Goal: Task Accomplishment & Management: Use online tool/utility

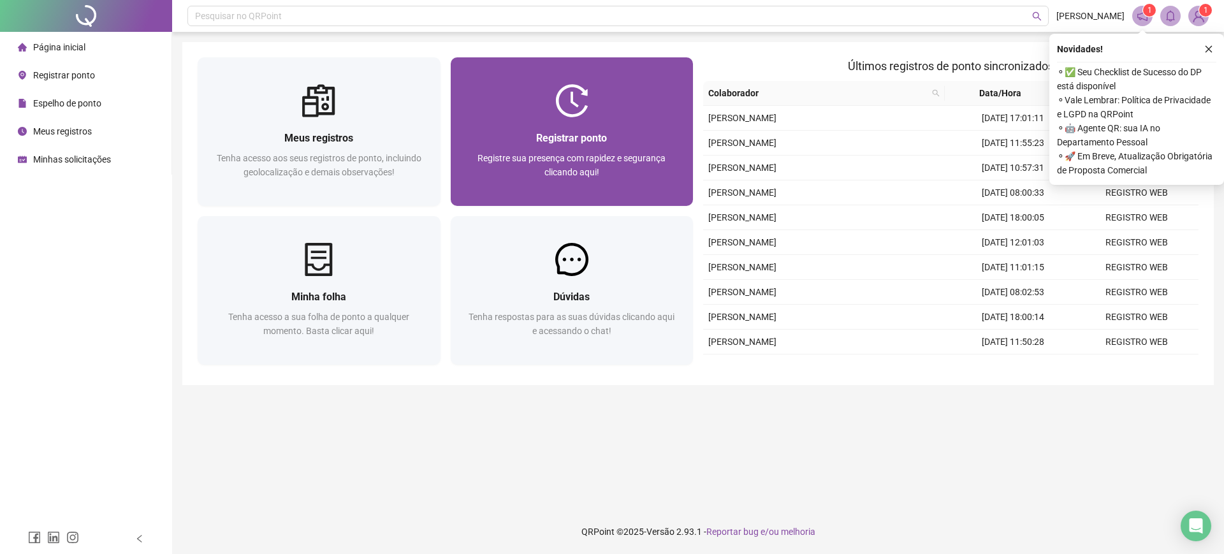
click at [563, 175] on span "Registre sua presença com rapidez e segurança clicando aqui!" at bounding box center [571, 165] width 188 height 24
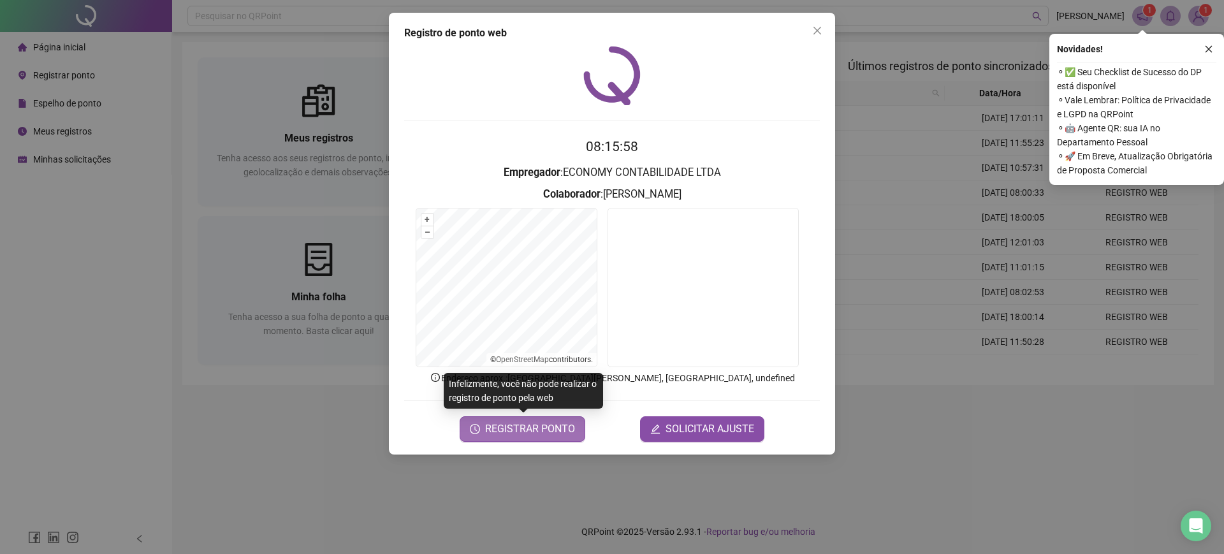
click at [544, 427] on span "REGISTRAR PONTO" at bounding box center [530, 428] width 90 height 15
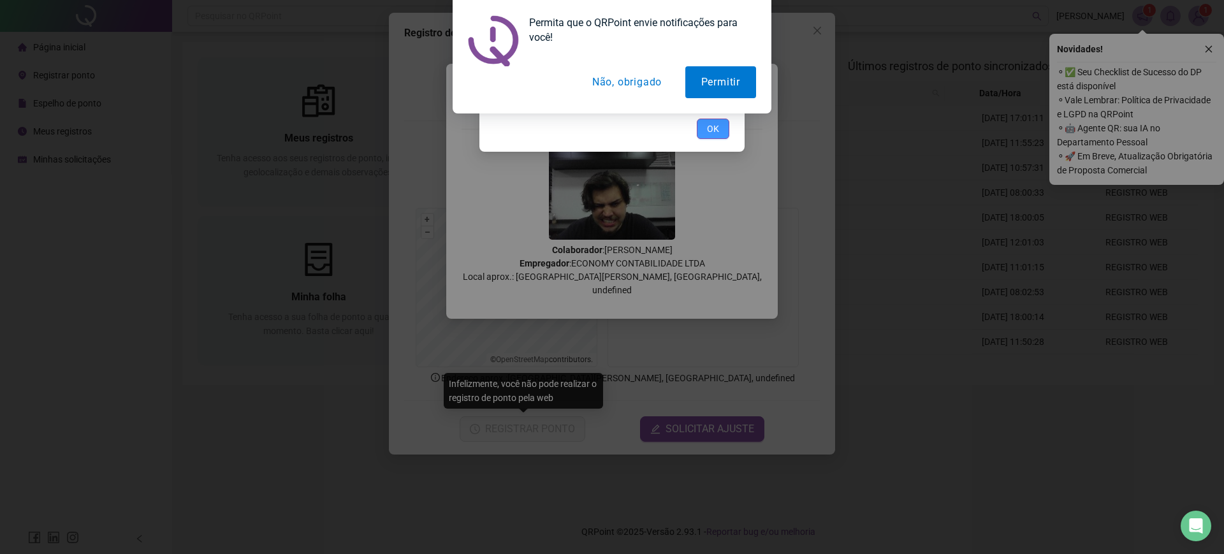
click at [710, 127] on span "OK" at bounding box center [713, 129] width 12 height 14
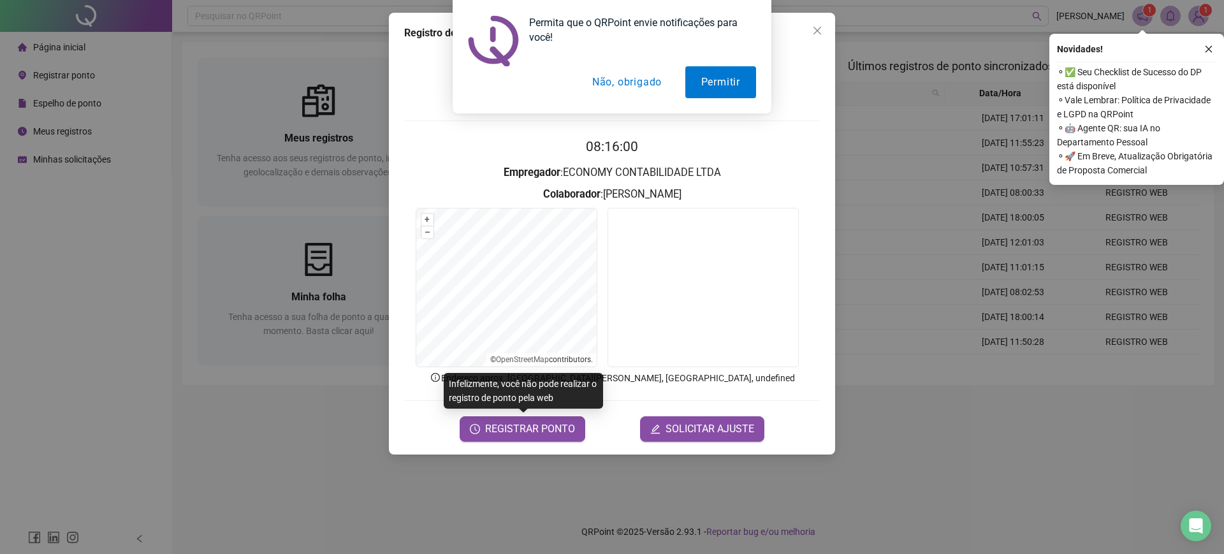
click at [646, 86] on button "Não, obrigado" at bounding box center [626, 82] width 101 height 32
